Goal: Contribute content: Contribute content

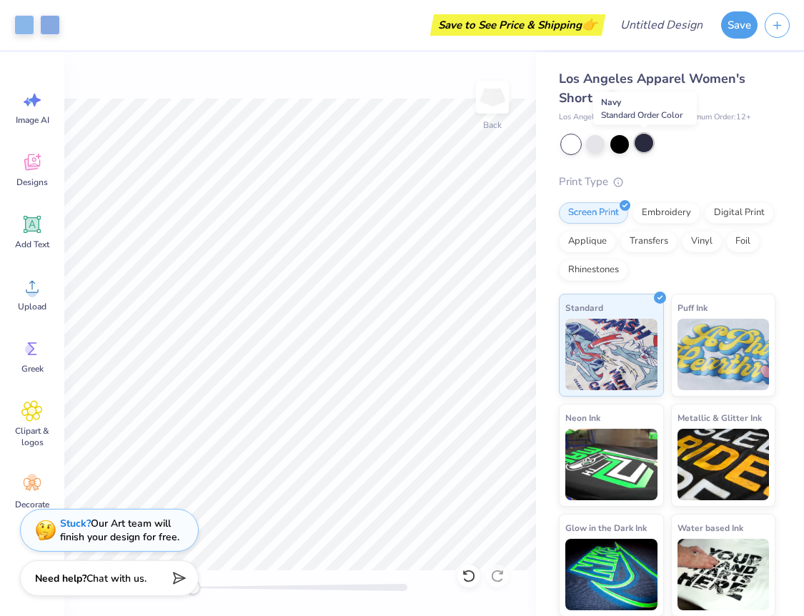
click at [645, 143] on div at bounding box center [643, 143] width 19 height 19
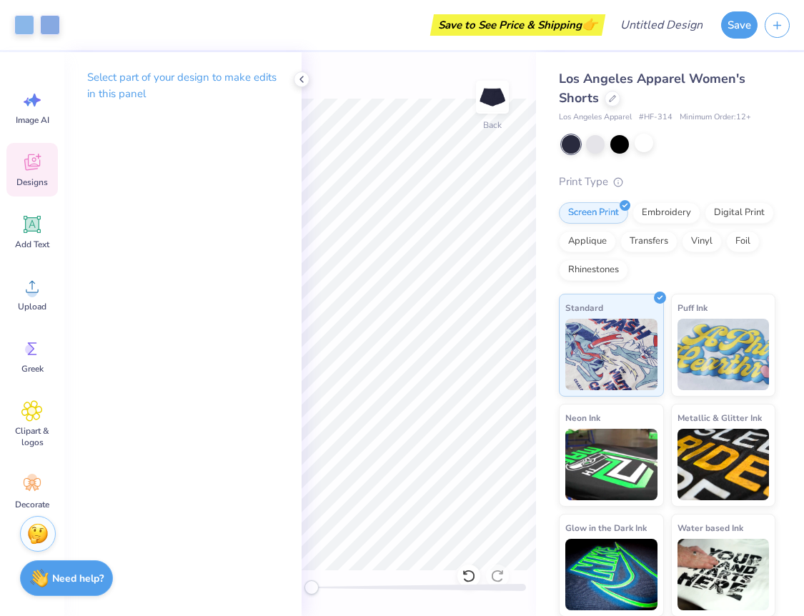
click at [32, 174] on div "Designs" at bounding box center [31, 170] width 51 height 54
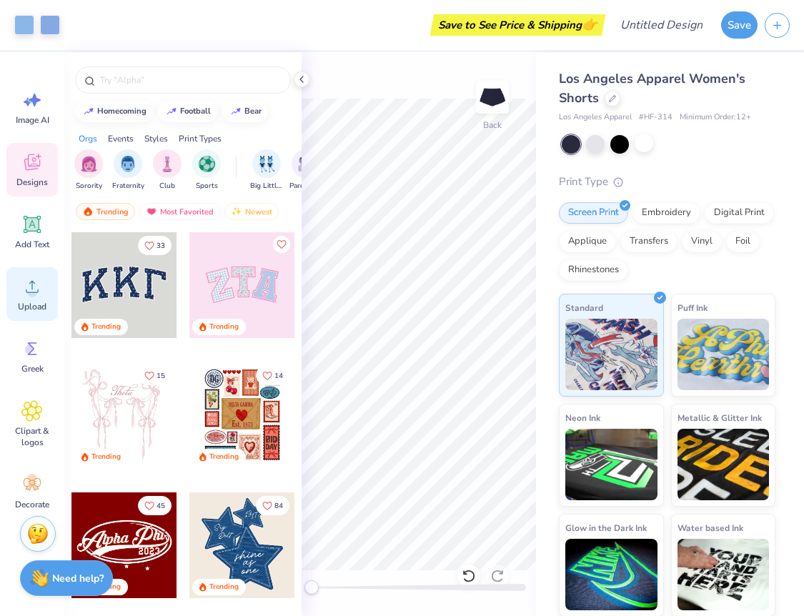
click at [26, 297] on div "Upload" at bounding box center [31, 294] width 51 height 54
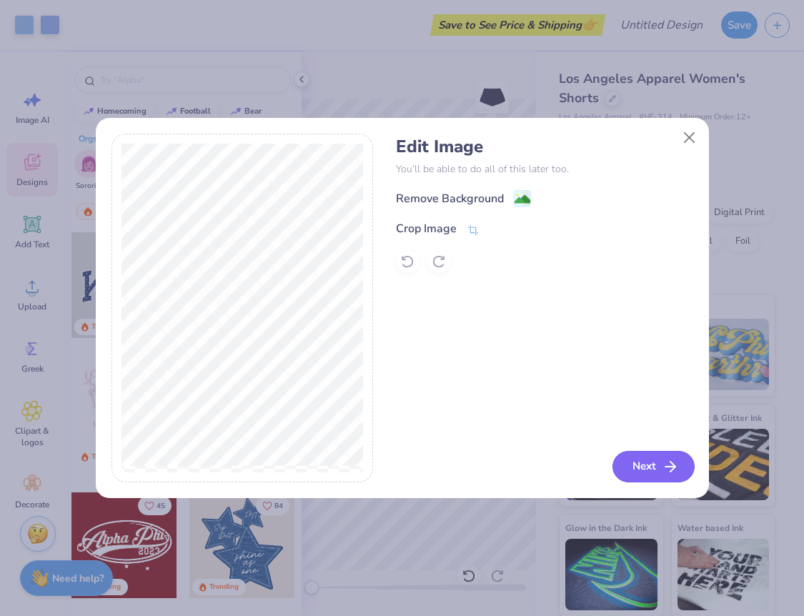
click at [656, 464] on button "Next" at bounding box center [653, 466] width 82 height 31
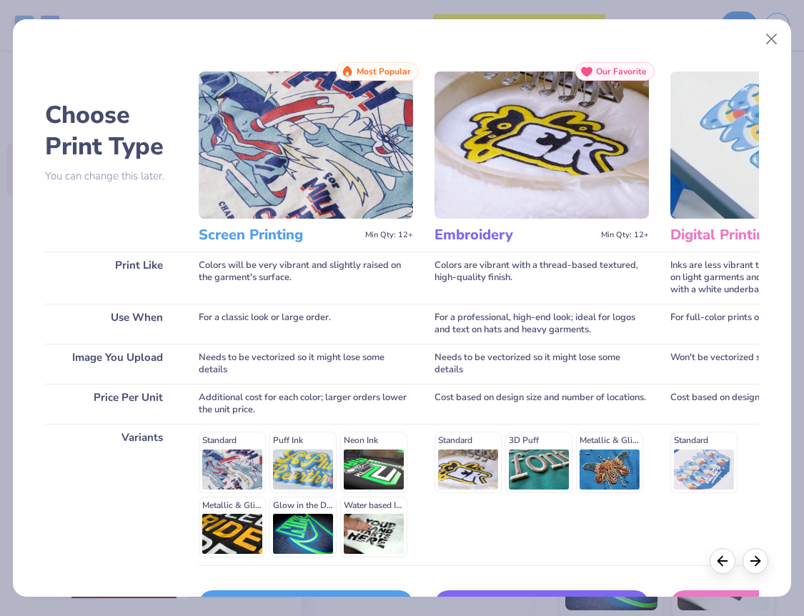
scroll to position [96, 0]
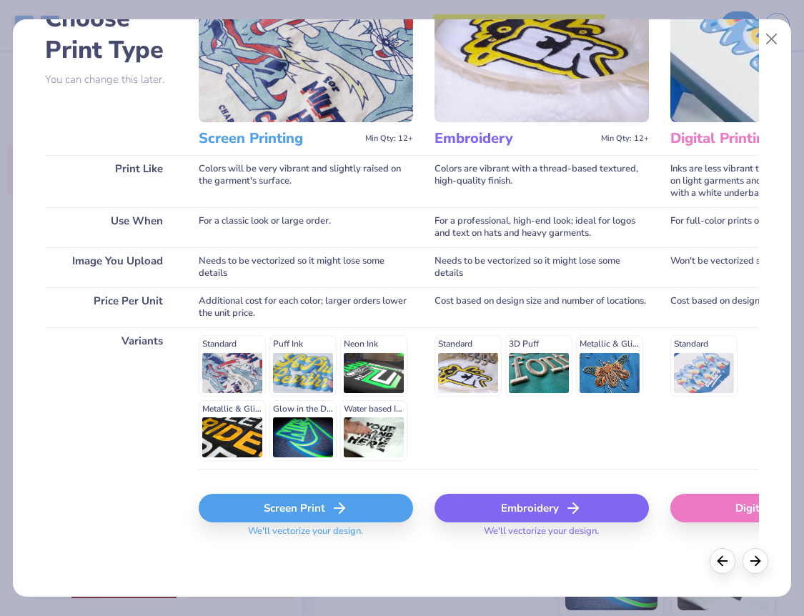
click at [328, 503] on div "Screen Print" at bounding box center [306, 508] width 214 height 29
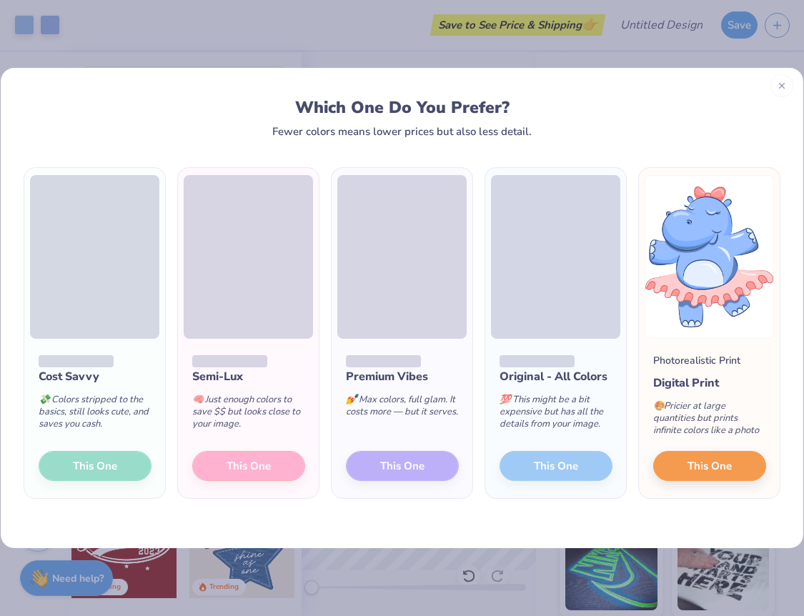
click at [784, 86] on icon at bounding box center [782, 86] width 10 height 10
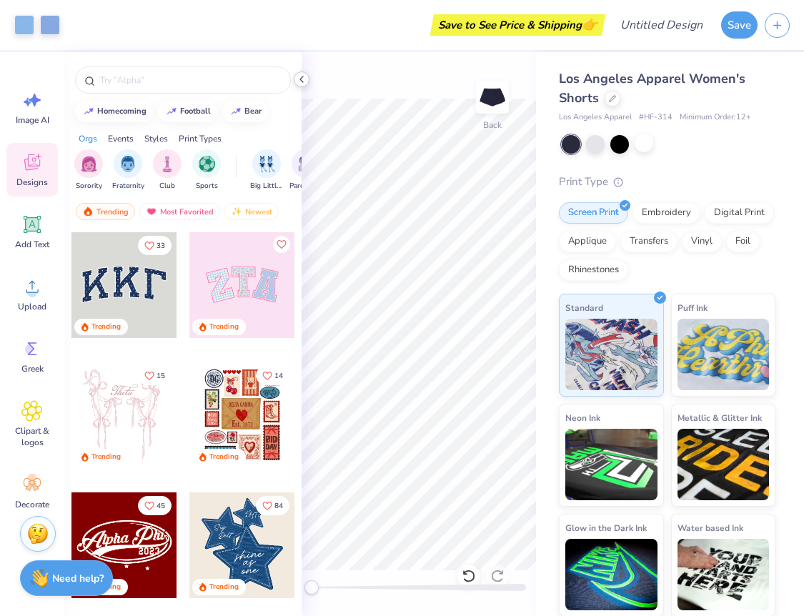
click at [298, 80] on icon at bounding box center [301, 79] width 11 height 11
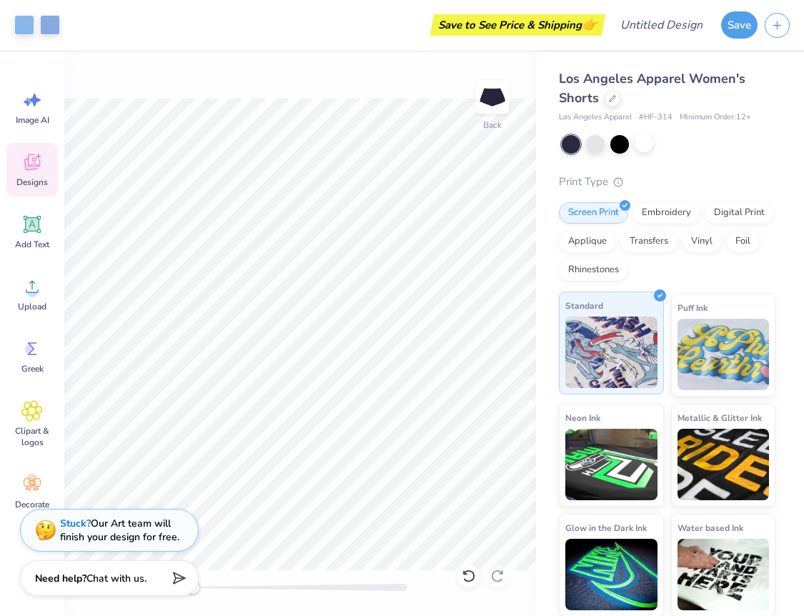
scroll to position [1, 0]
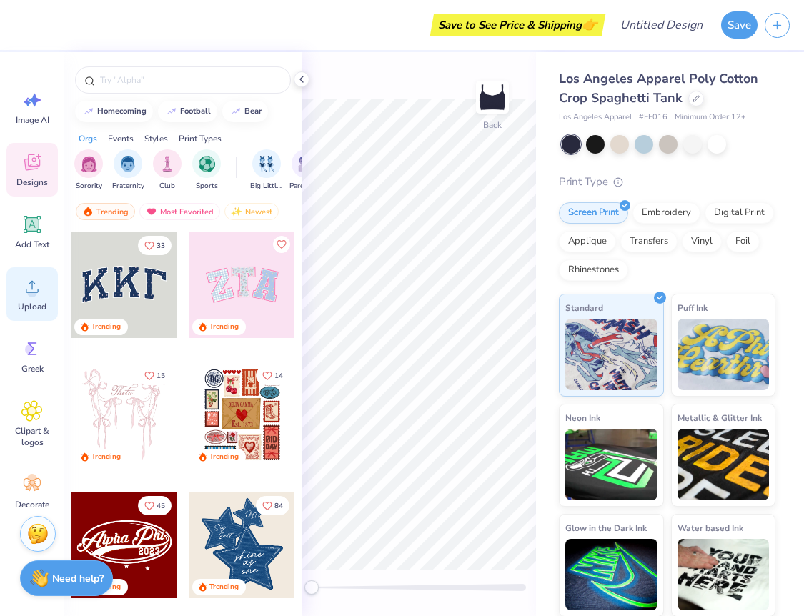
click at [32, 308] on span "Upload" at bounding box center [32, 306] width 29 height 11
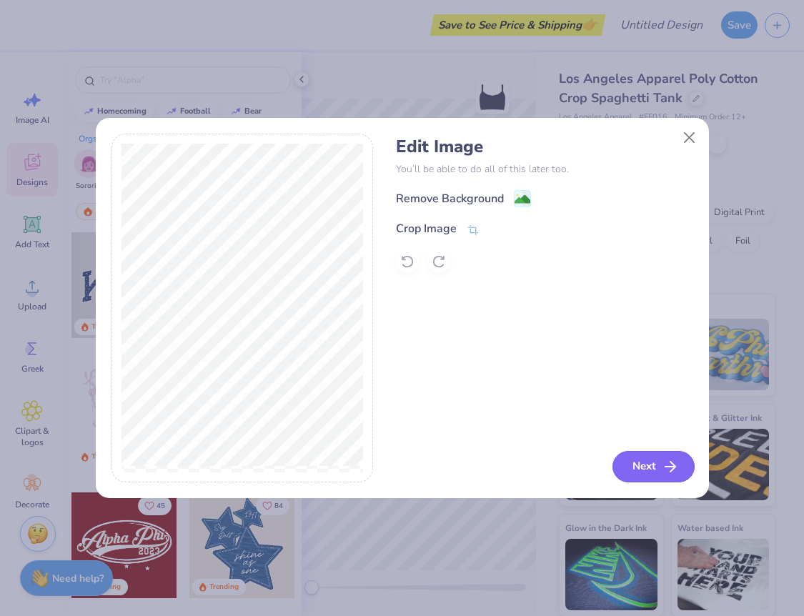
click at [636, 466] on button "Next" at bounding box center [653, 466] width 82 height 31
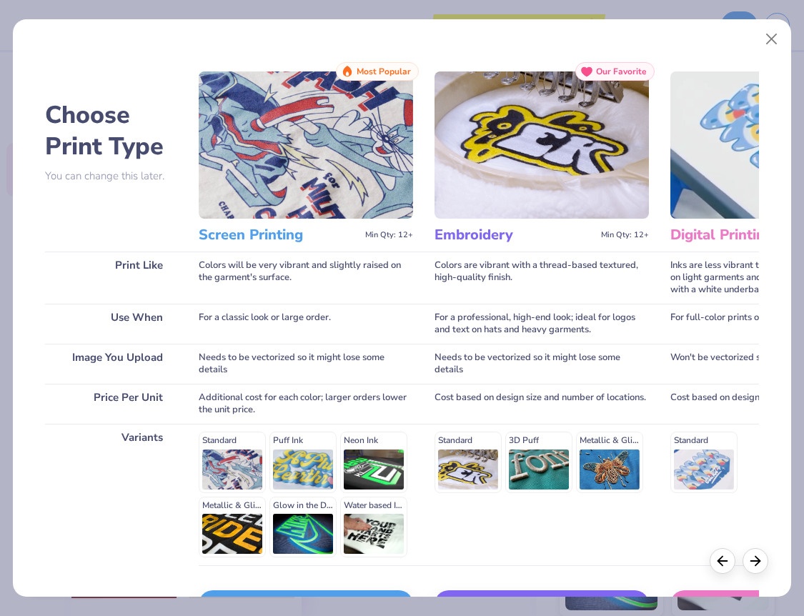
scroll to position [96, 0]
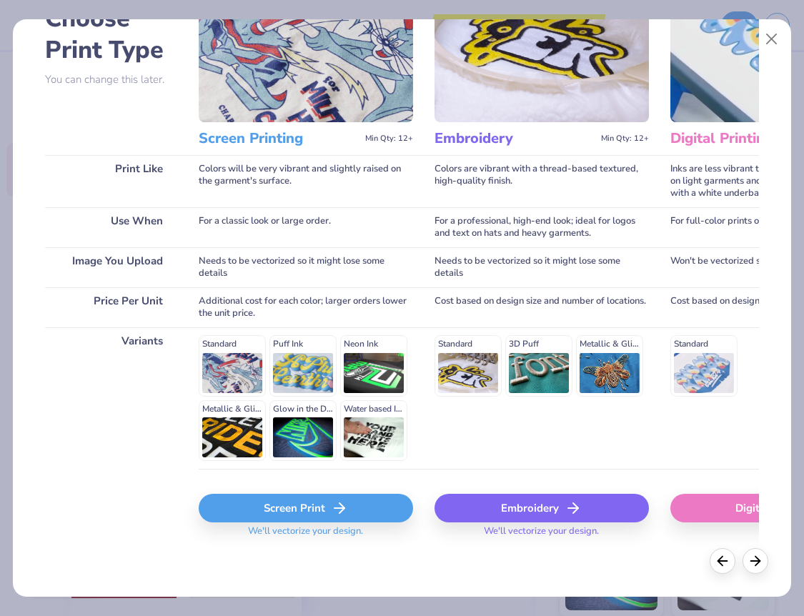
click at [269, 506] on div "Screen Print" at bounding box center [306, 508] width 214 height 29
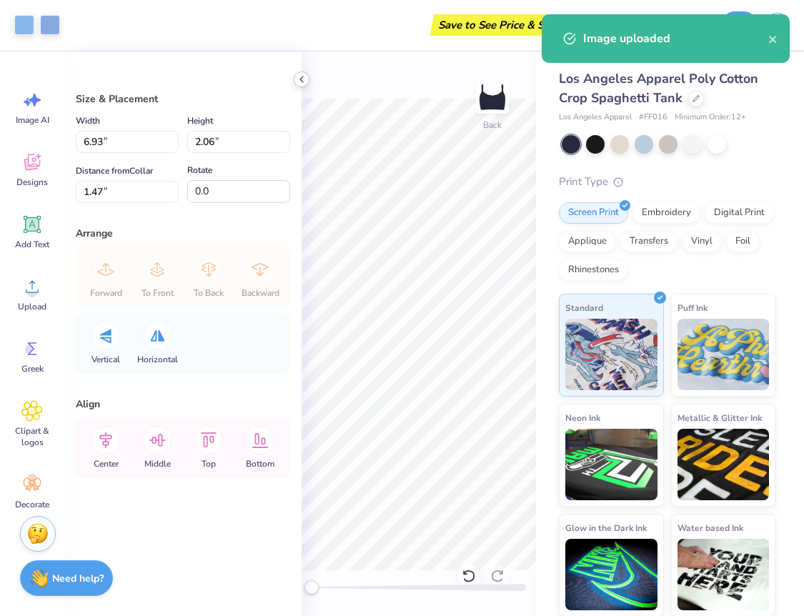
click at [304, 73] on div at bounding box center [302, 79] width 16 height 16
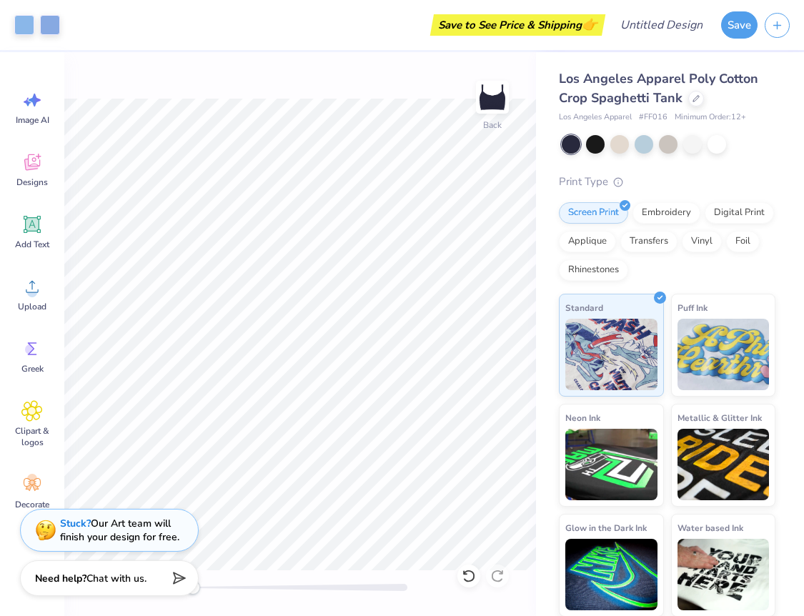
type input "5.89"
type input "1.75"
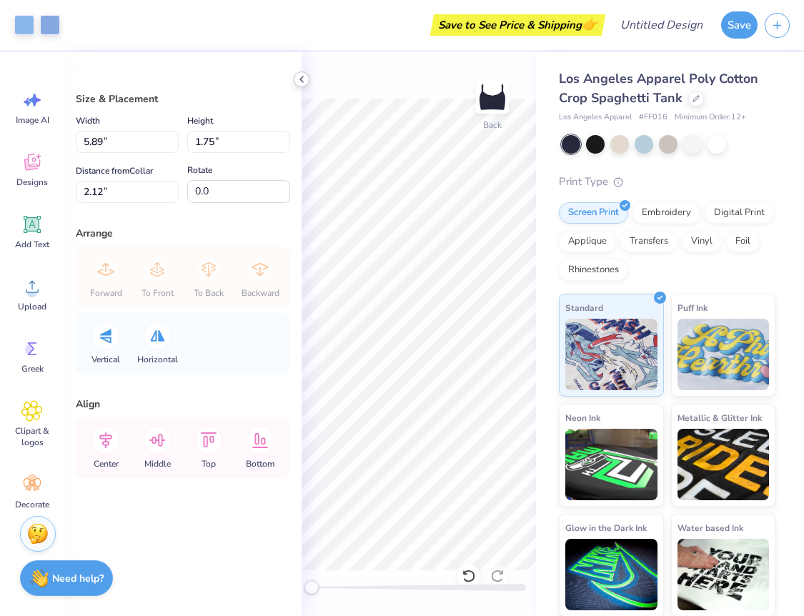
click at [304, 74] on icon at bounding box center [301, 79] width 11 height 11
click at [304, 80] on icon at bounding box center [301, 79] width 11 height 11
click at [304, 77] on icon at bounding box center [301, 79] width 11 height 11
click at [114, 437] on icon at bounding box center [105, 440] width 29 height 29
click at [154, 441] on icon at bounding box center [157, 440] width 29 height 29
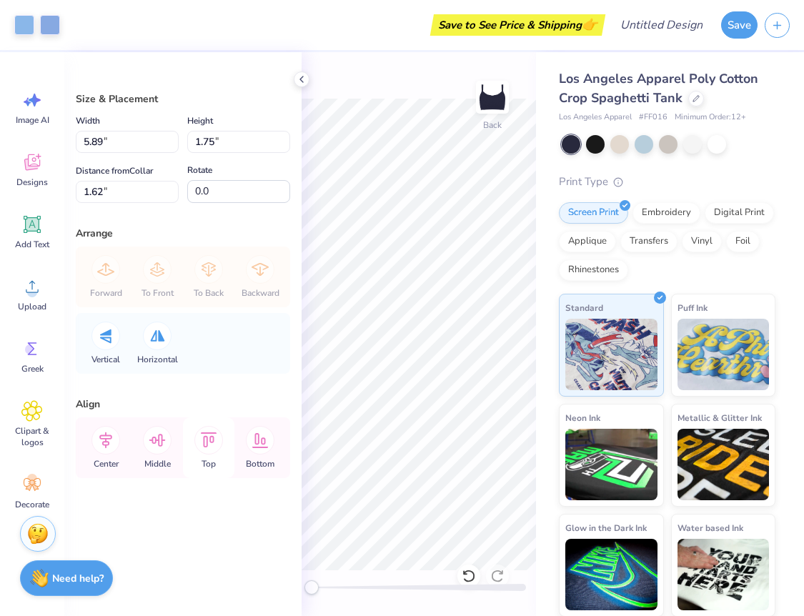
click at [208, 444] on icon at bounding box center [208, 440] width 29 height 29
click at [252, 446] on icon at bounding box center [260, 440] width 29 height 29
click at [163, 444] on icon at bounding box center [157, 440] width 29 height 29
click at [93, 445] on icon at bounding box center [105, 440] width 29 height 29
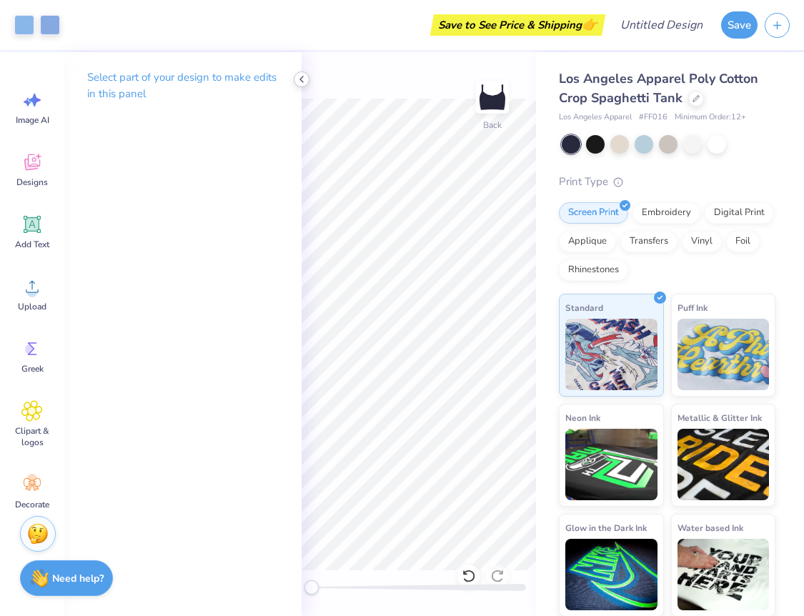
click at [299, 81] on icon at bounding box center [301, 79] width 11 height 11
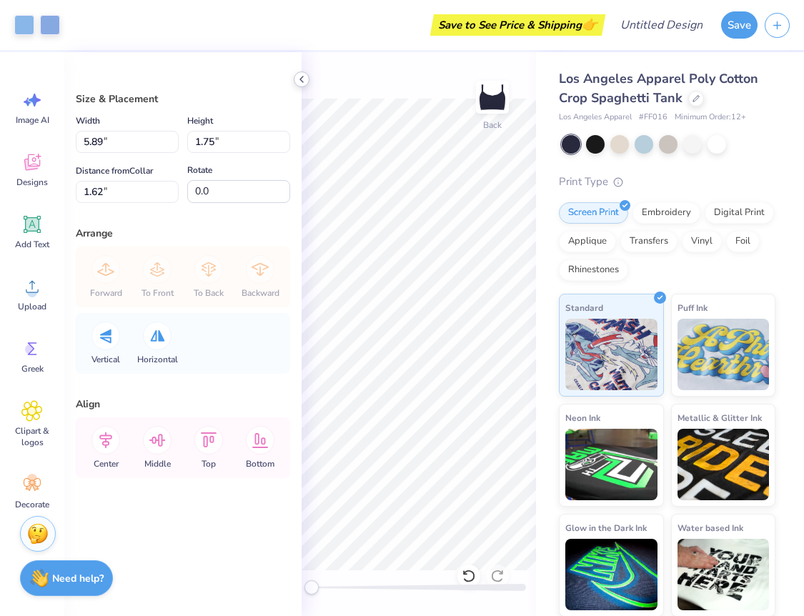
click at [300, 81] on icon at bounding box center [301, 79] width 11 height 11
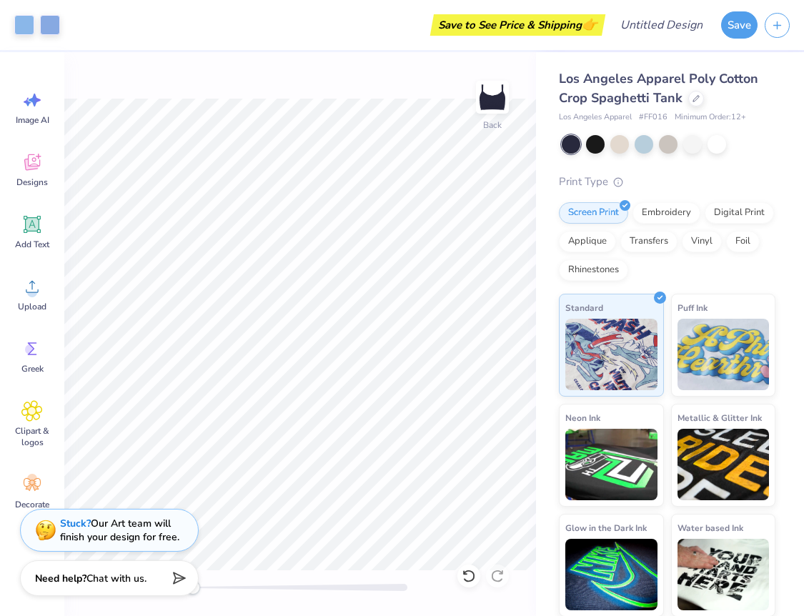
type input "6.10"
type input "1.81"
